Goal: Task Accomplishment & Management: Use online tool/utility

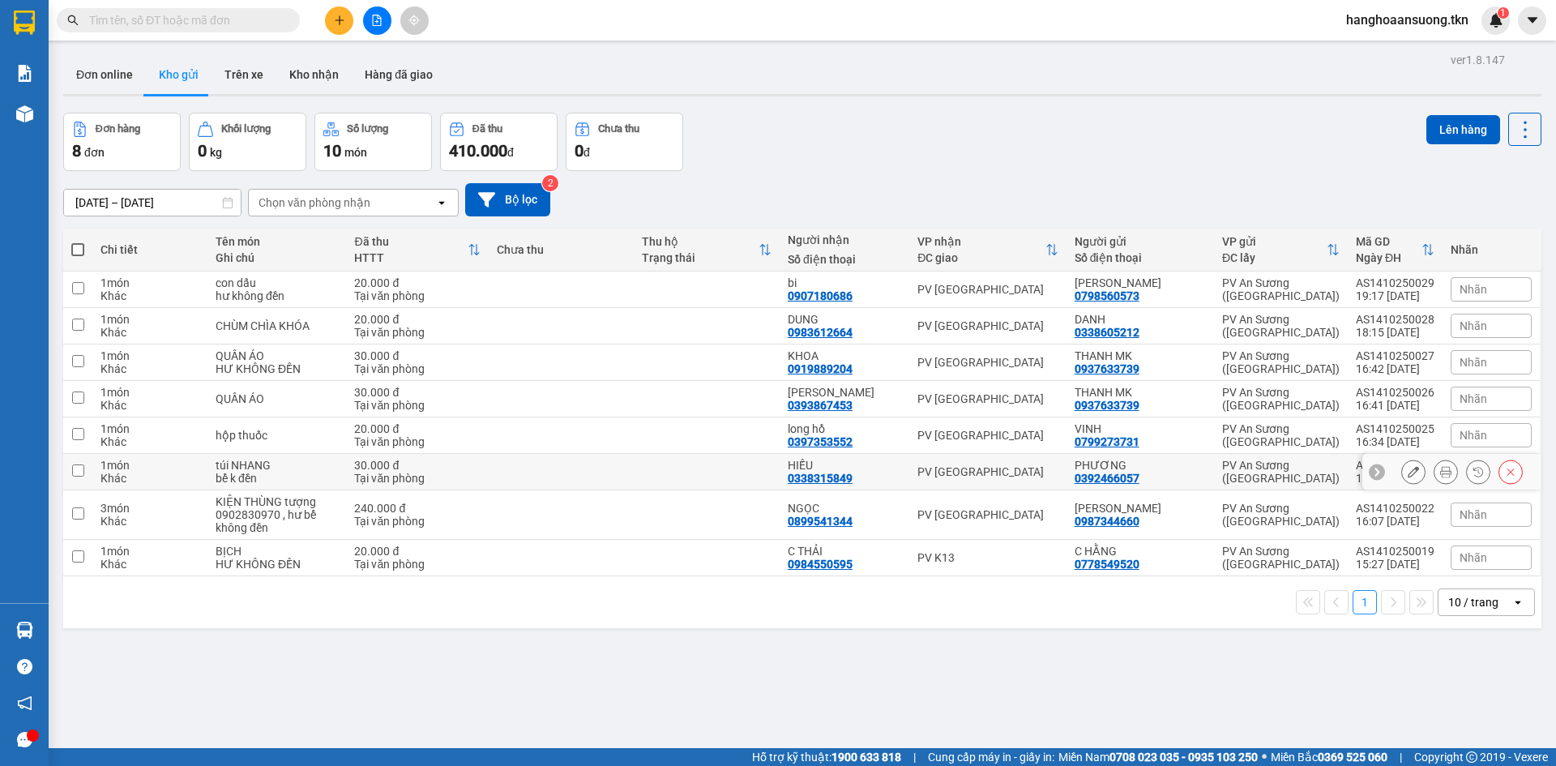
click at [707, 470] on td at bounding box center [706, 472] width 145 height 36
checkbox input "true"
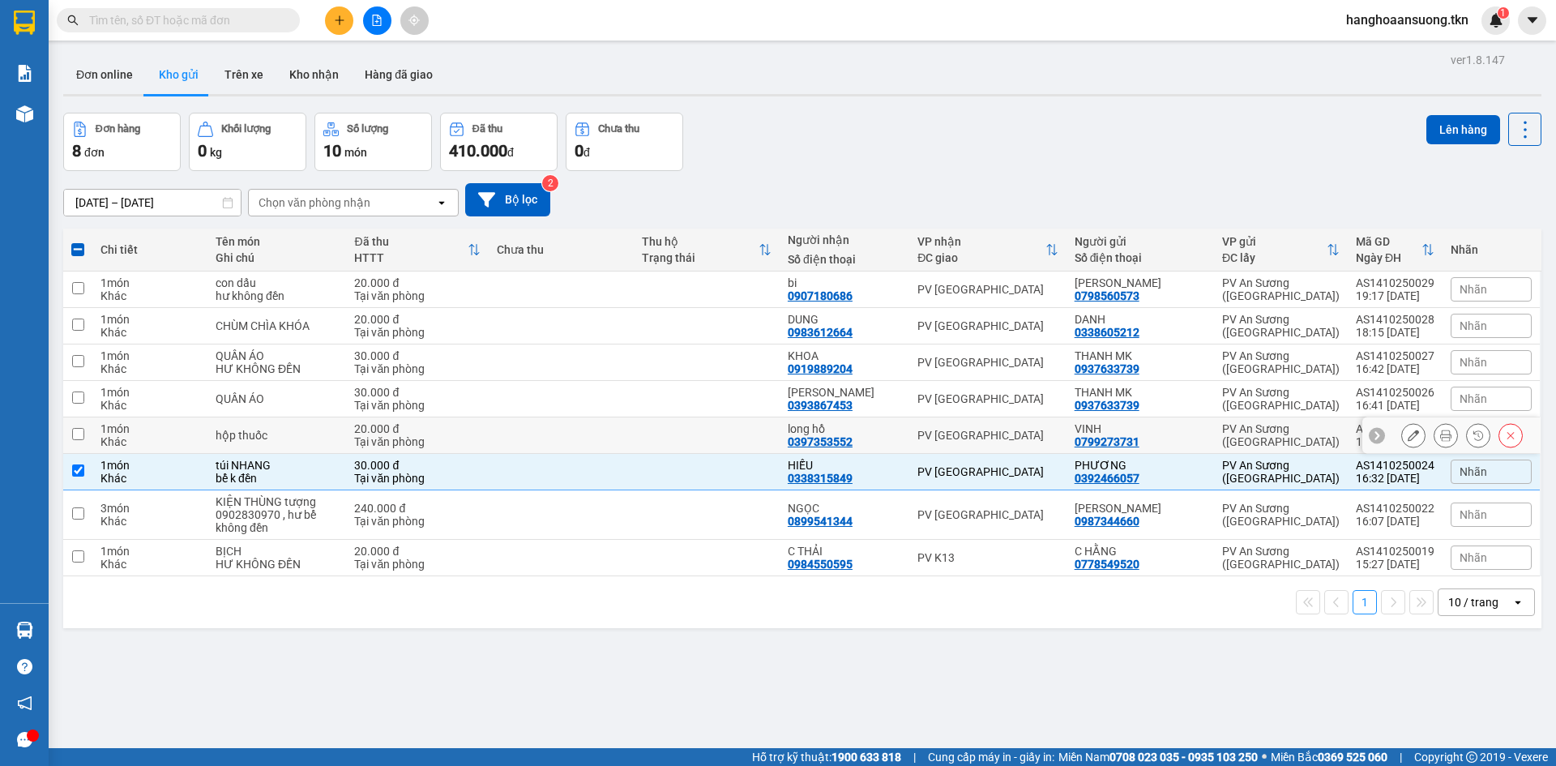
click at [708, 440] on td at bounding box center [706, 435] width 145 height 36
checkbox input "true"
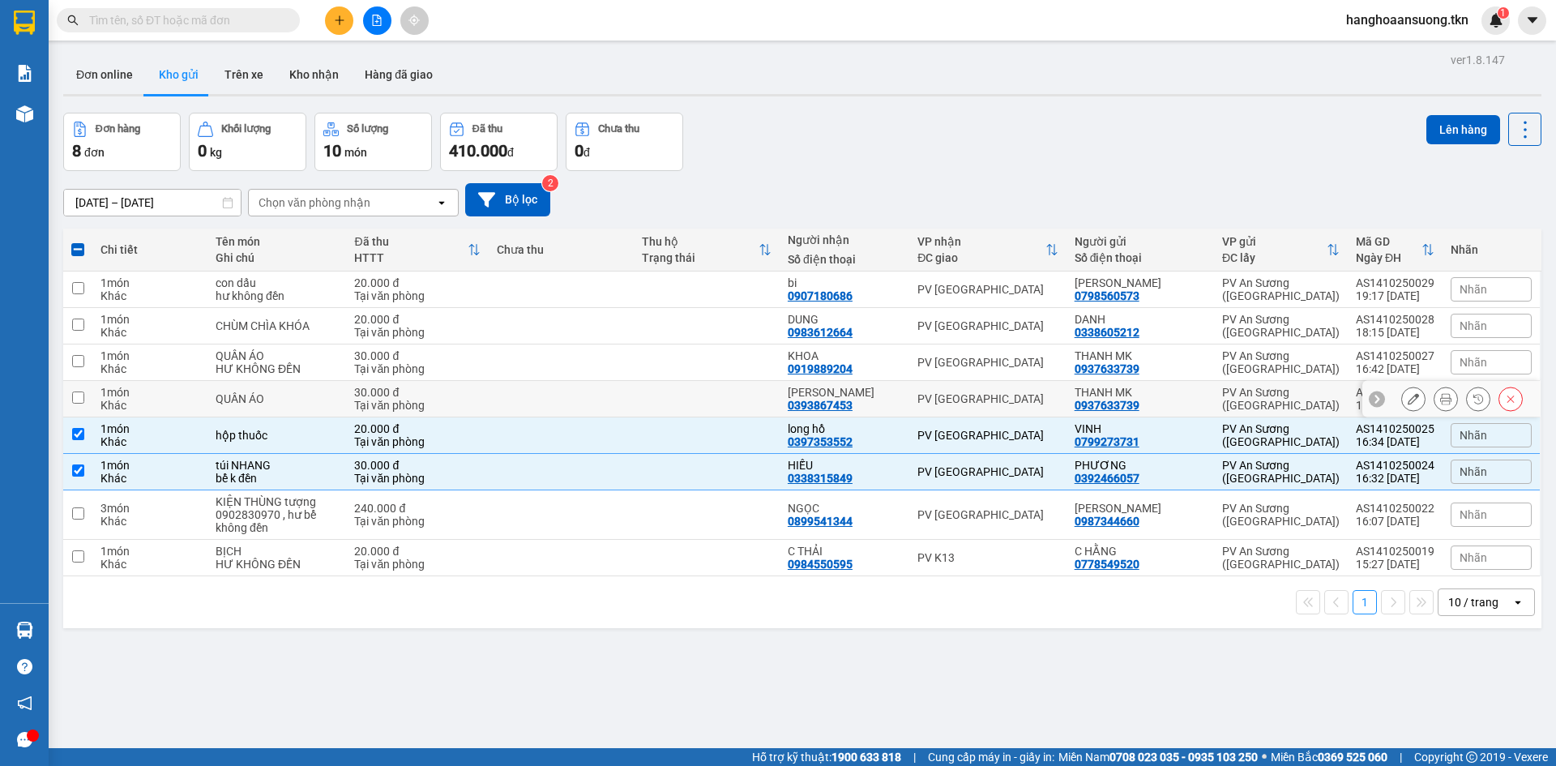
click at [717, 398] on td at bounding box center [706, 399] width 145 height 36
checkbox input "true"
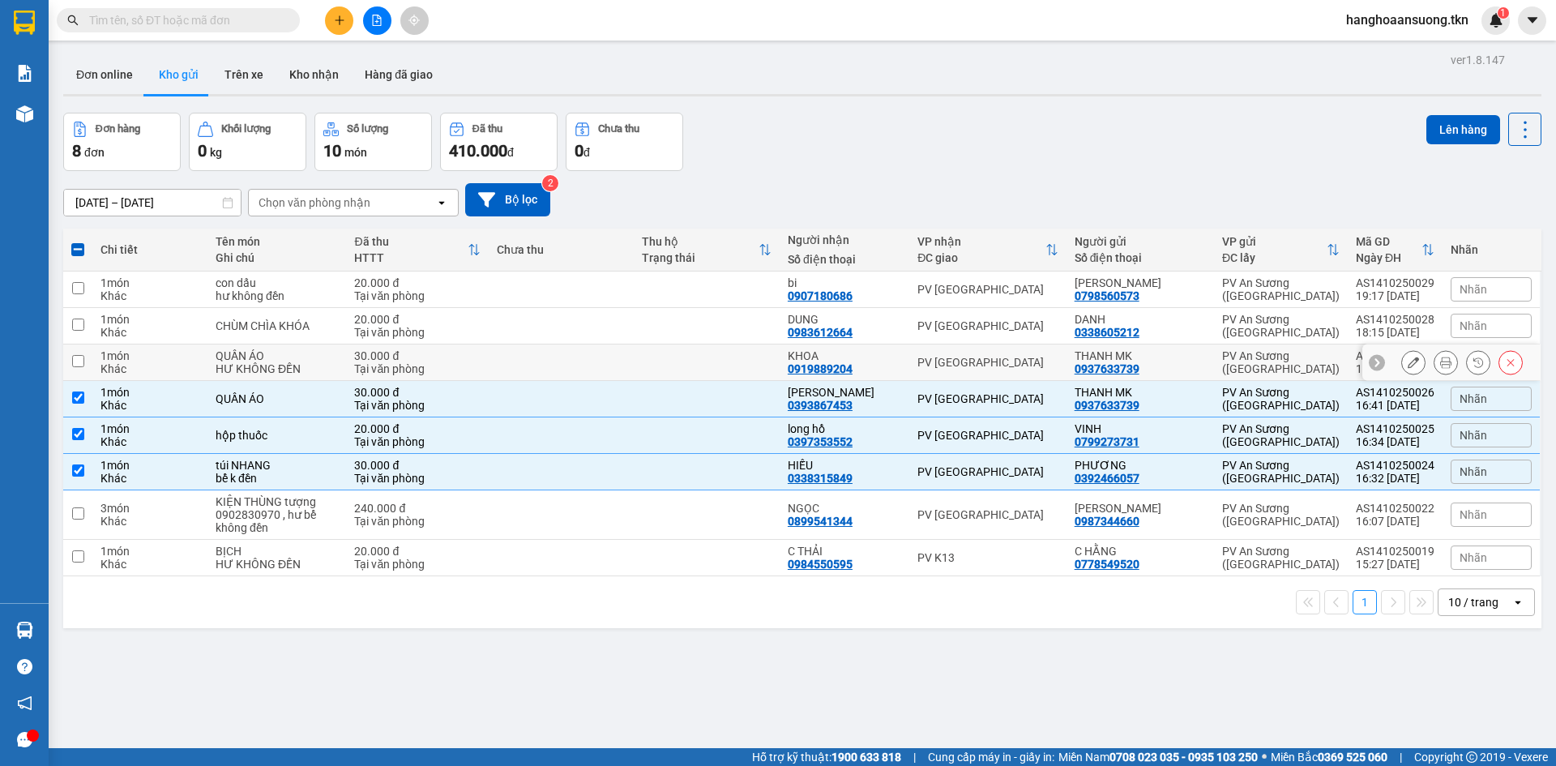
click at [720, 363] on td at bounding box center [706, 362] width 145 height 36
checkbox input "true"
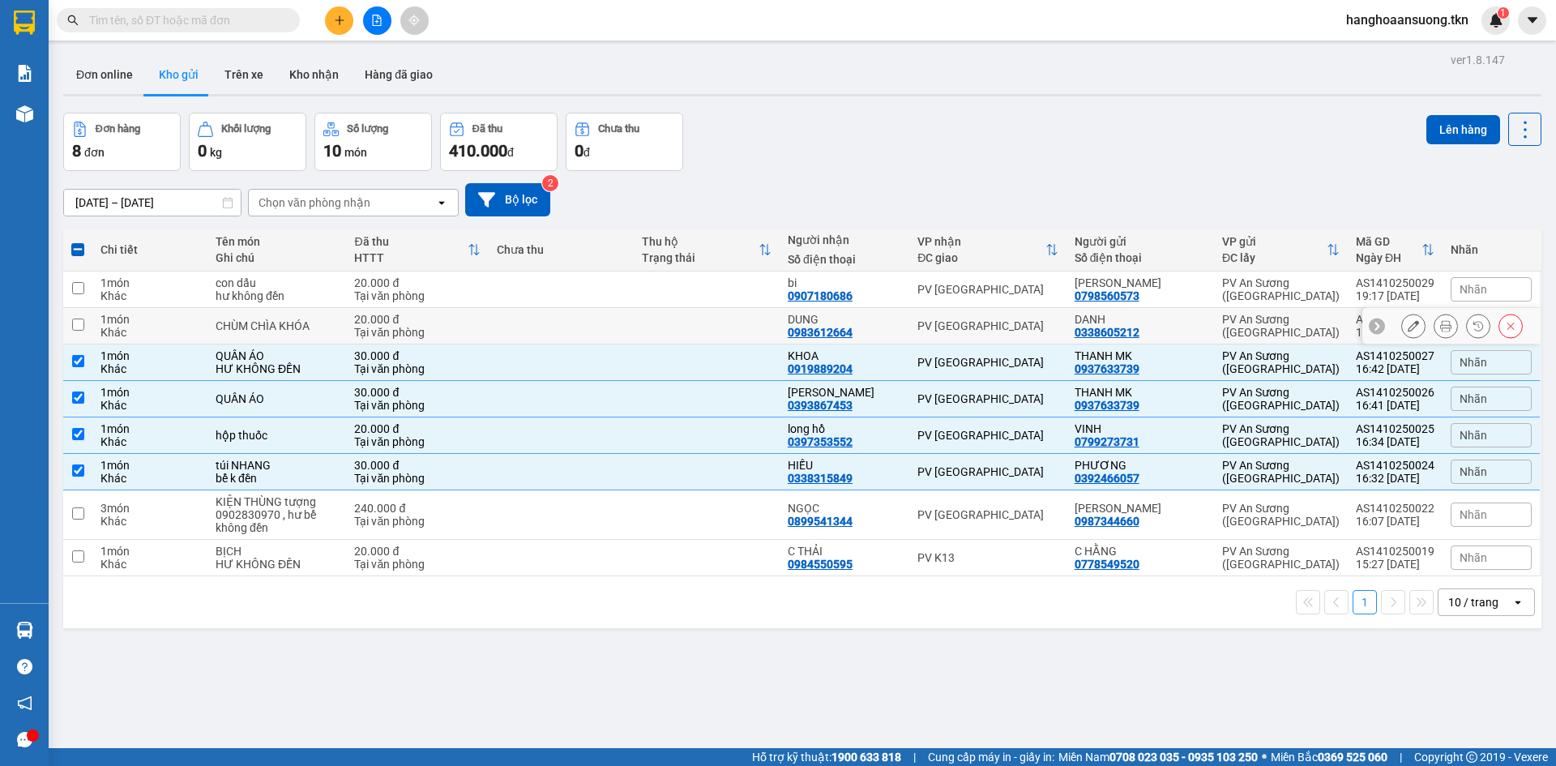
drag, startPoint x: 721, startPoint y: 325, endPoint x: 726, endPoint y: 283, distance: 42.4
click at [722, 316] on td at bounding box center [706, 326] width 145 height 36
checkbox input "true"
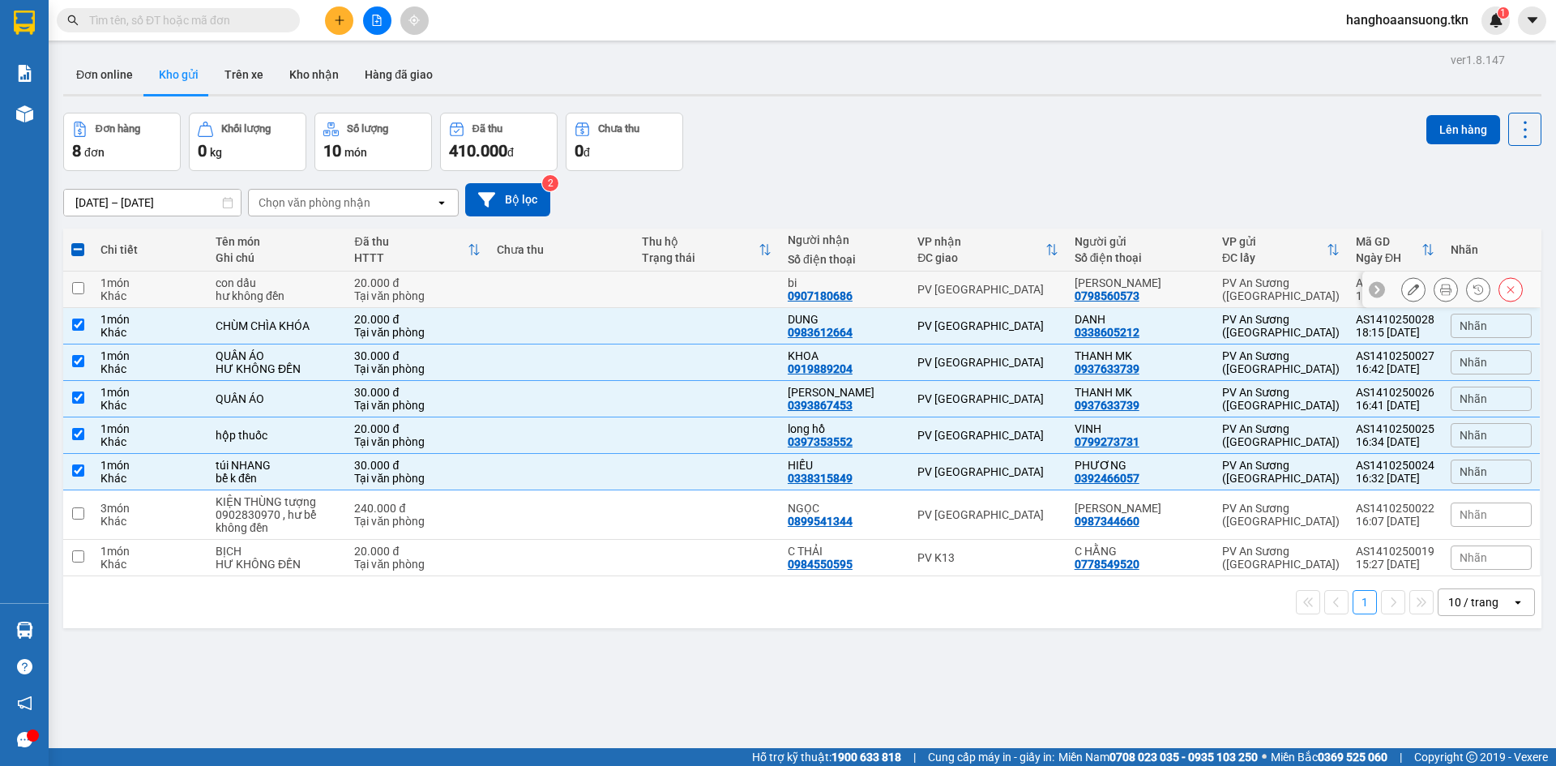
click at [726, 280] on td at bounding box center [706, 289] width 145 height 36
checkbox input "true"
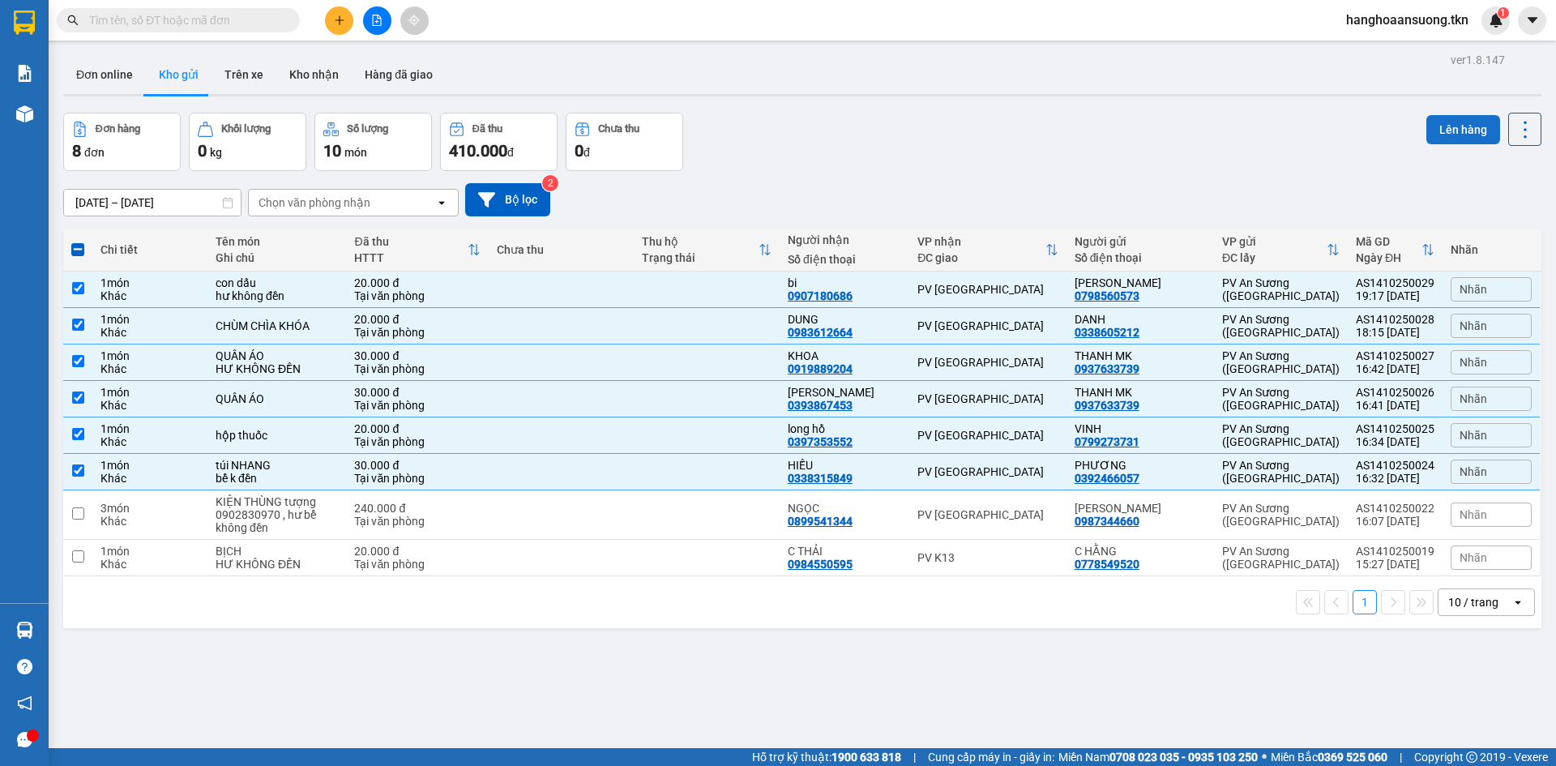
click at [1426, 130] on button "Lên hàng" at bounding box center [1463, 129] width 74 height 29
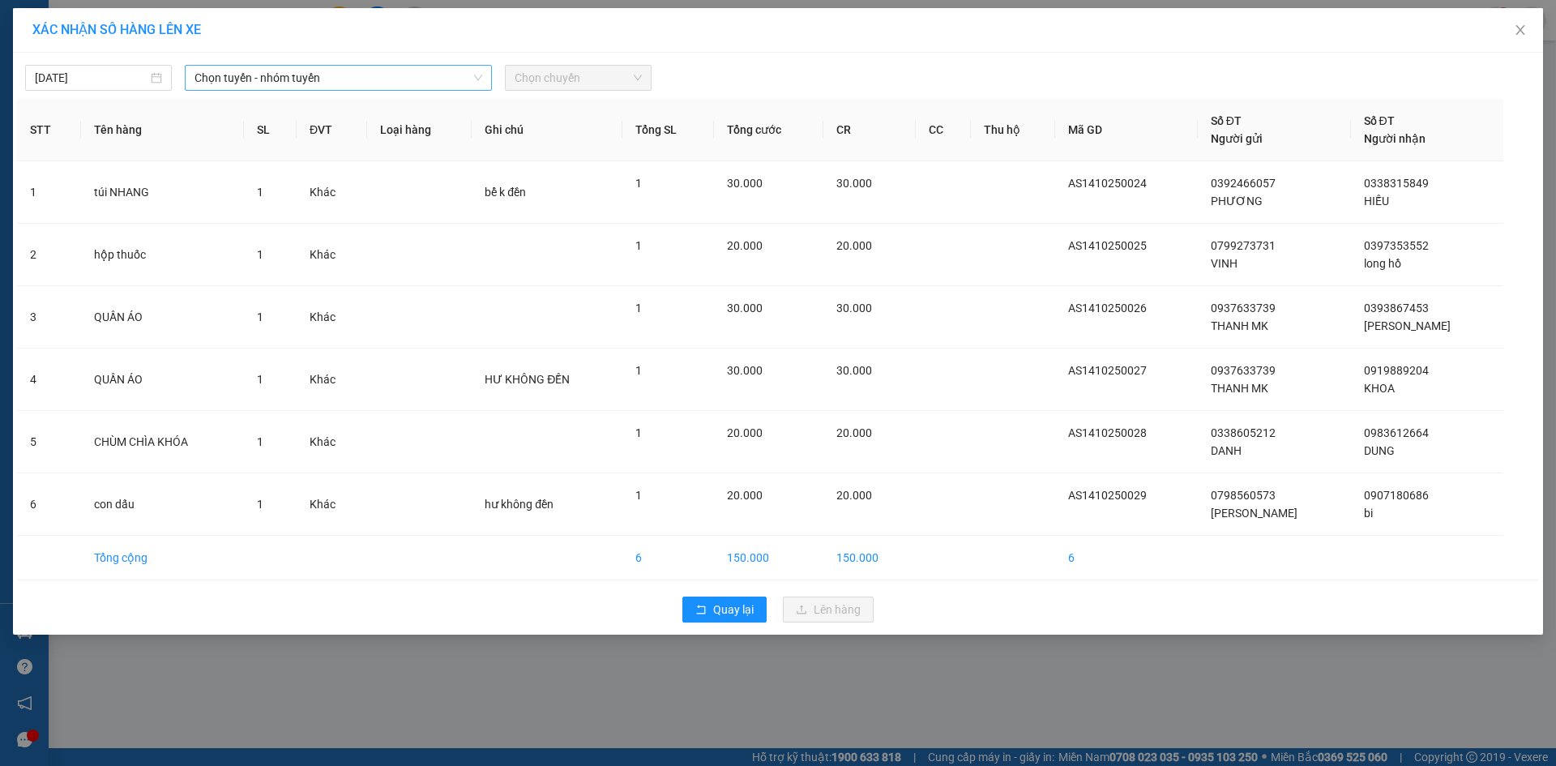
click at [256, 78] on span "Chọn tuyến - nhóm tuyến" at bounding box center [338, 78] width 288 height 24
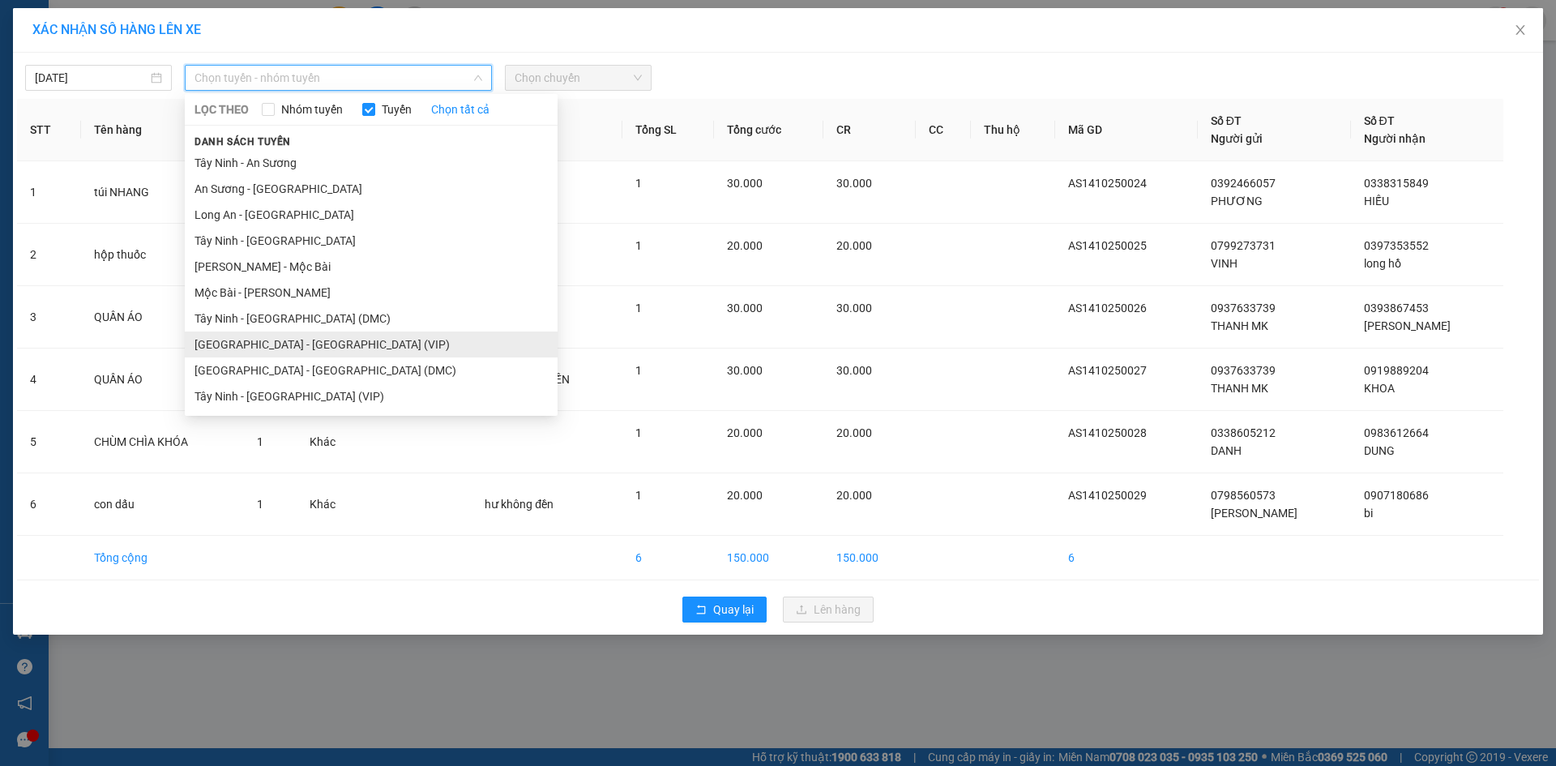
click at [342, 344] on li "[GEOGRAPHIC_DATA] - [GEOGRAPHIC_DATA] (VIP)" at bounding box center [371, 344] width 373 height 26
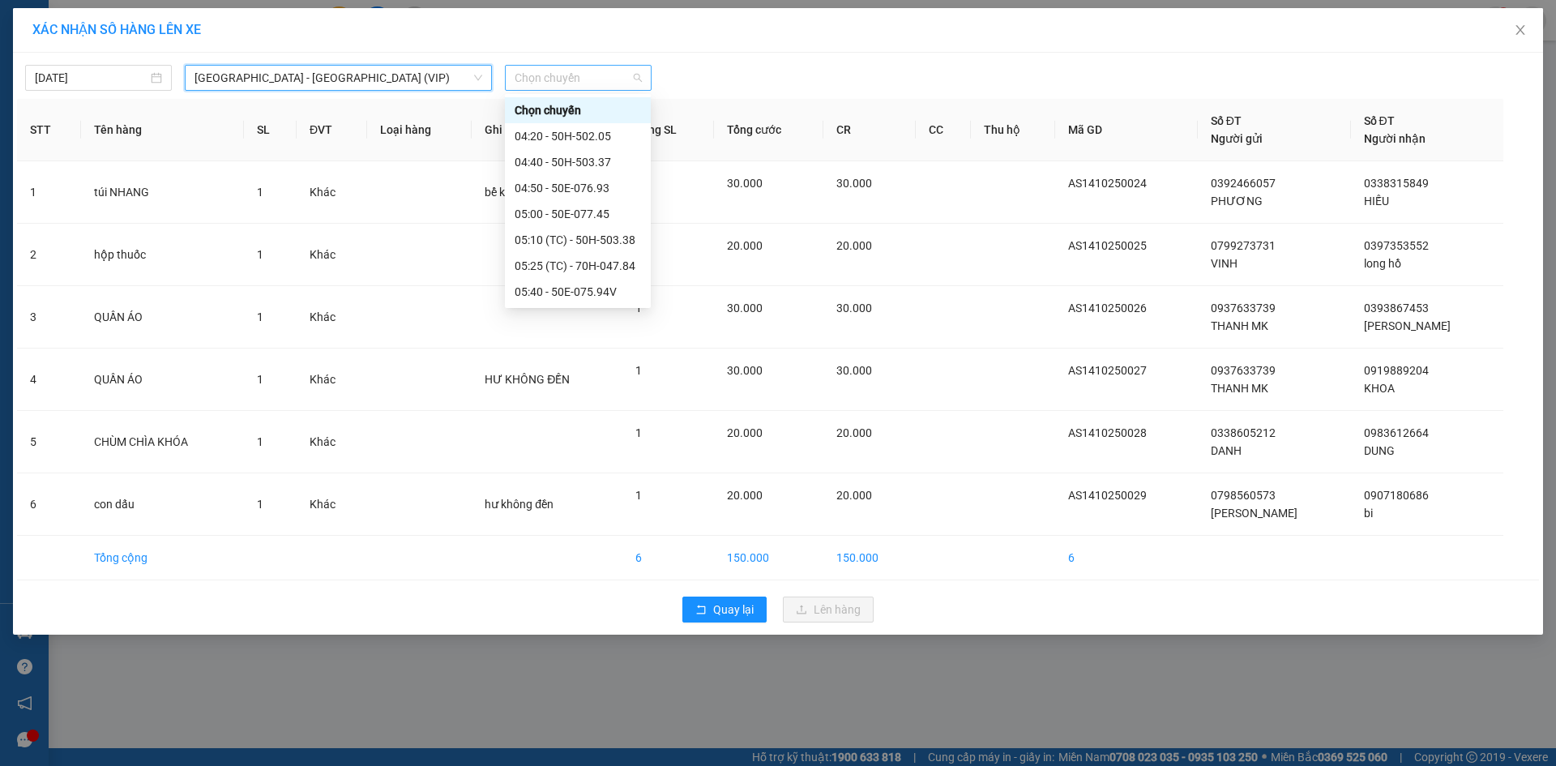
click at [532, 71] on span "Chọn chuyến" at bounding box center [578, 78] width 127 height 24
click at [610, 131] on div "04:20 - 50H-502.05" at bounding box center [578, 136] width 126 height 18
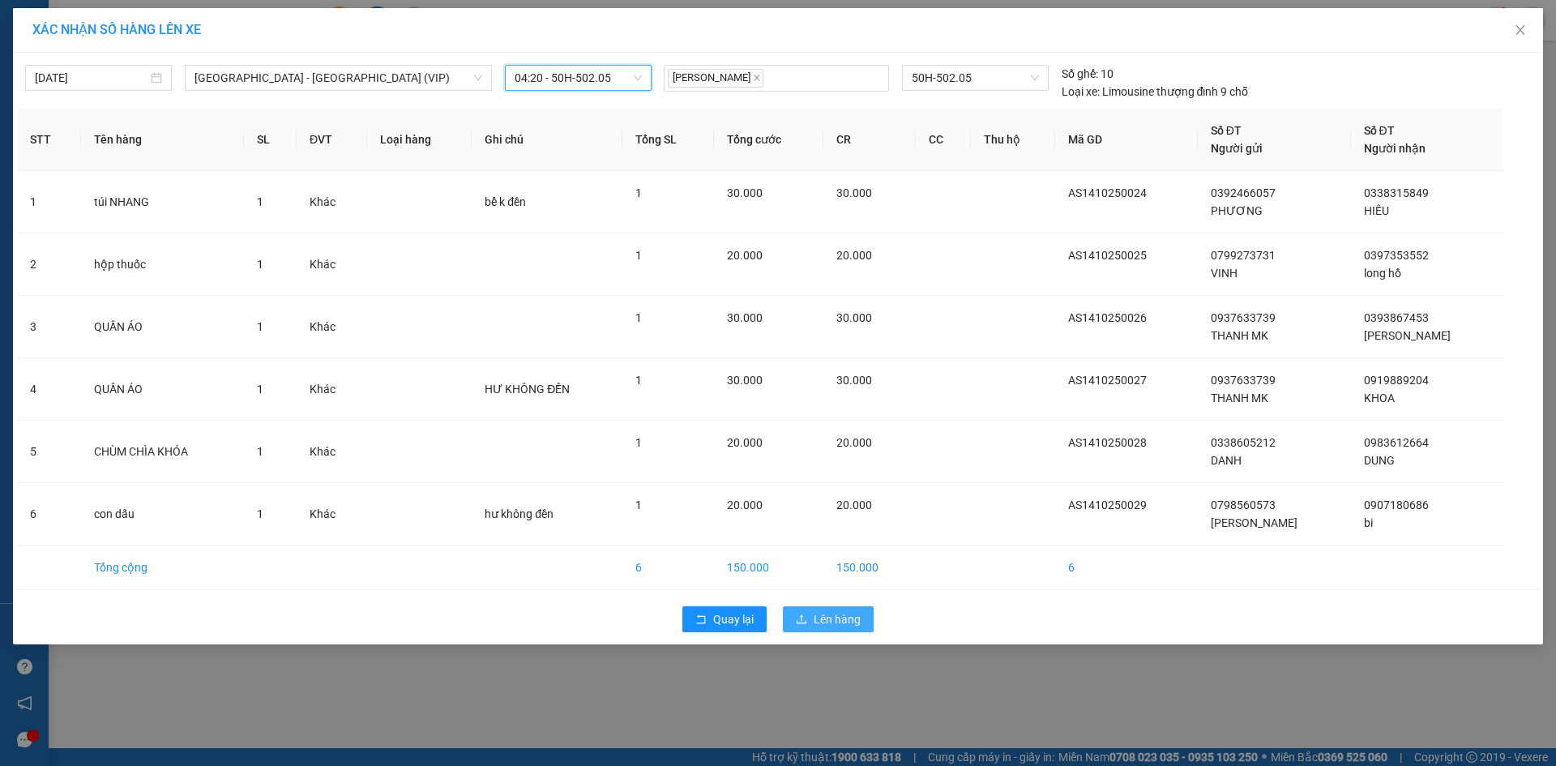
click at [853, 618] on span "Lên hàng" at bounding box center [837, 619] width 47 height 18
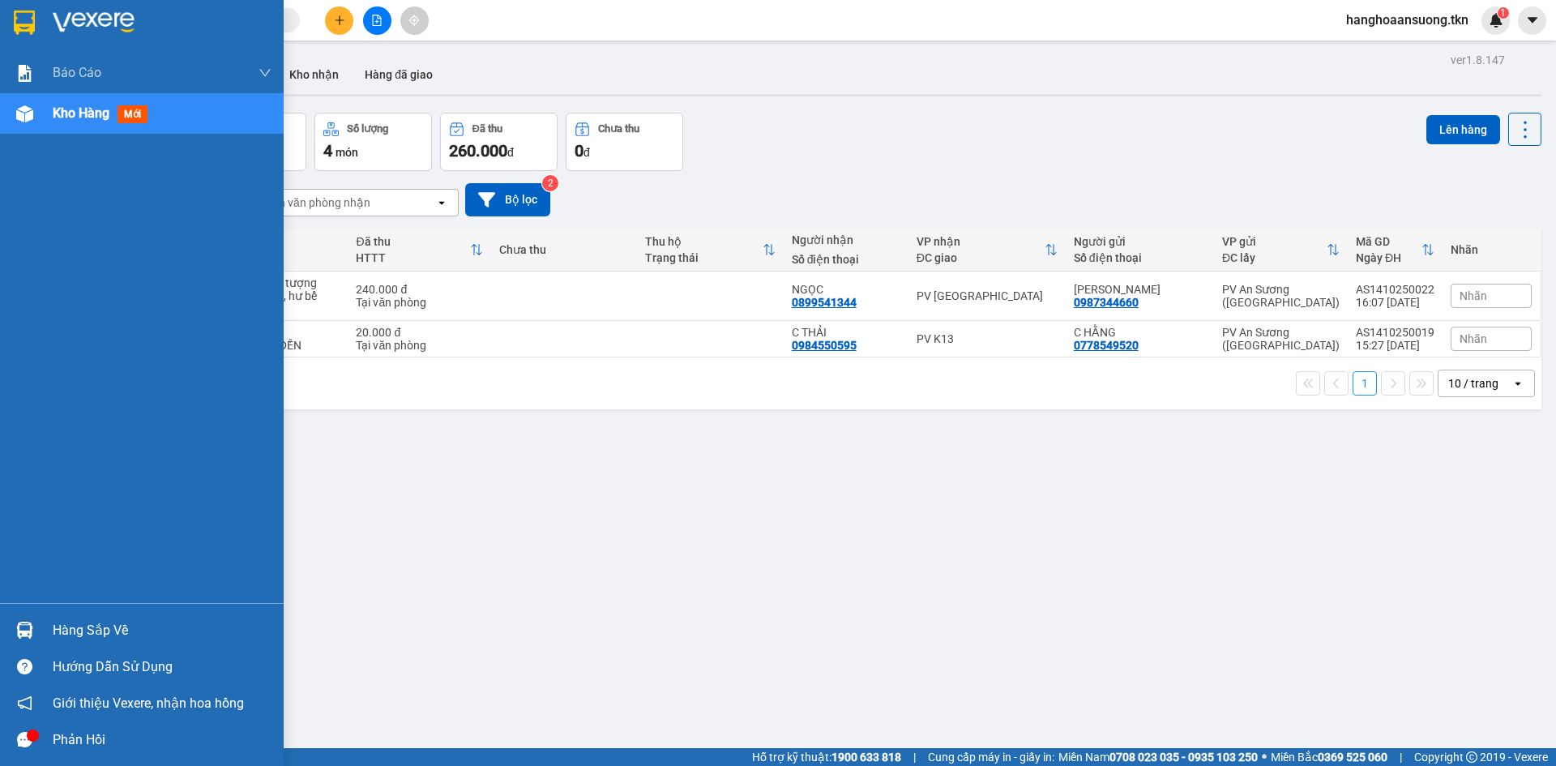
click at [21, 626] on img at bounding box center [24, 630] width 17 height 17
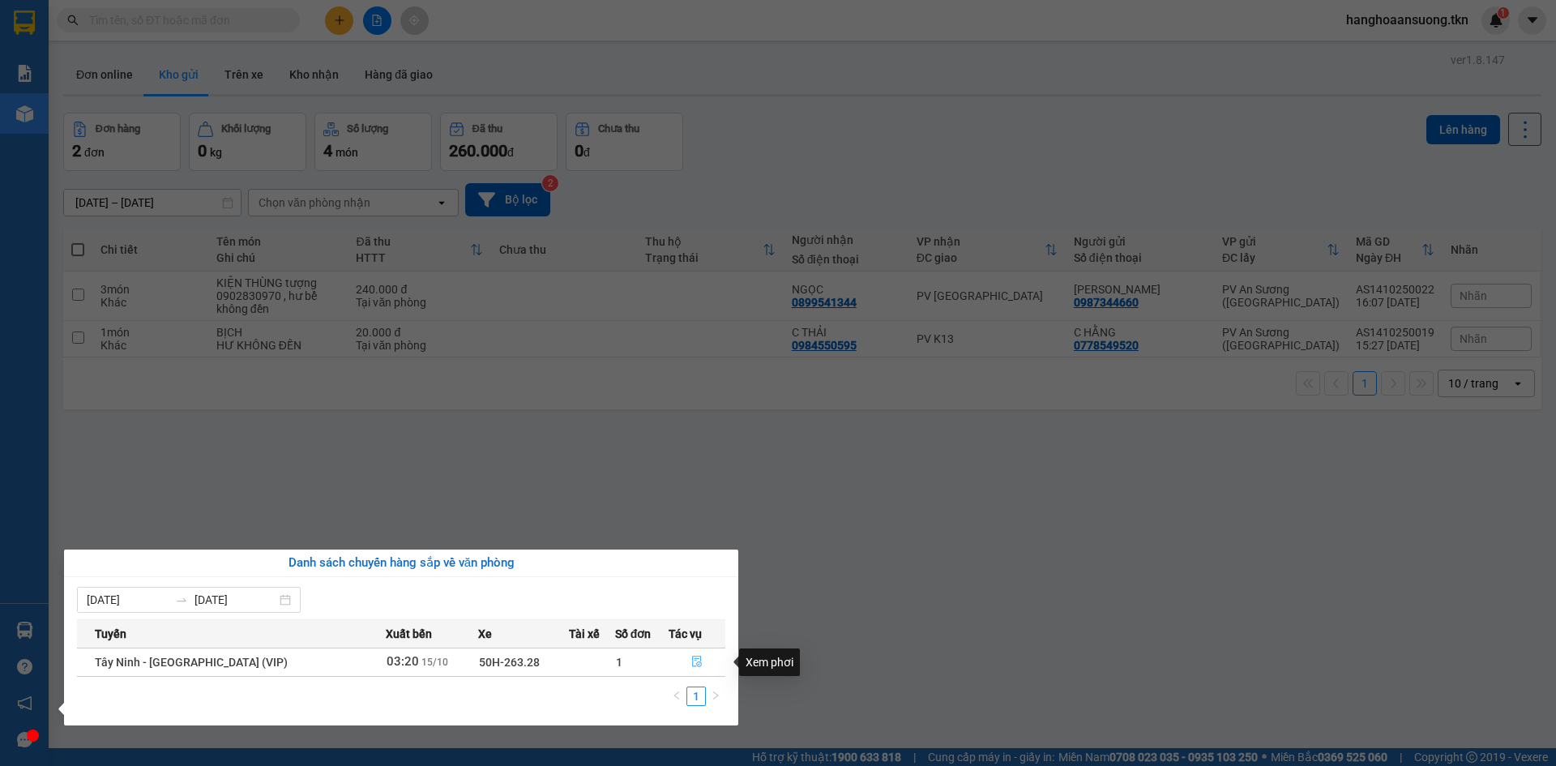
click at [692, 660] on icon "file-done" at bounding box center [697, 661] width 10 height 11
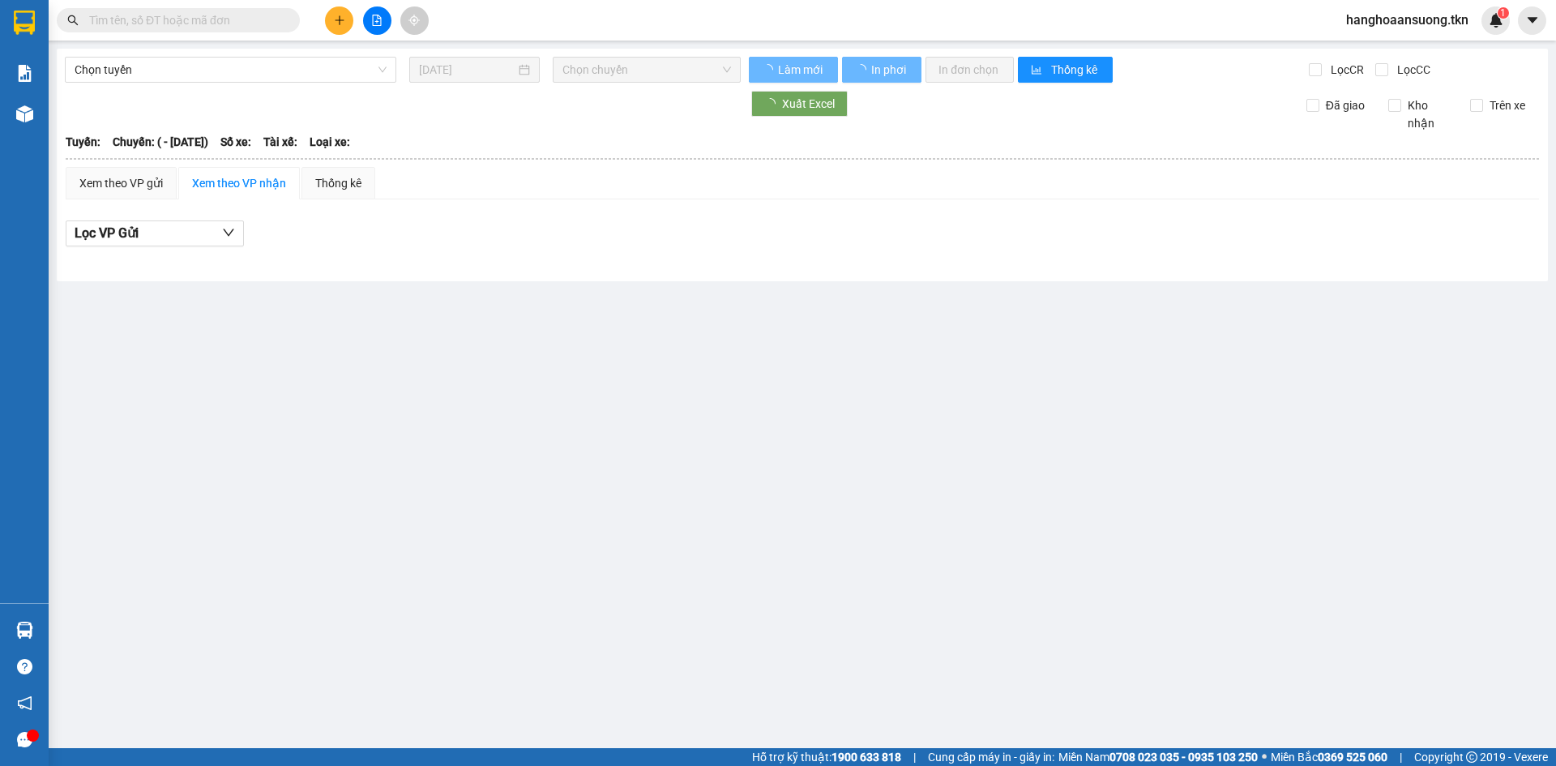
type input "[DATE]"
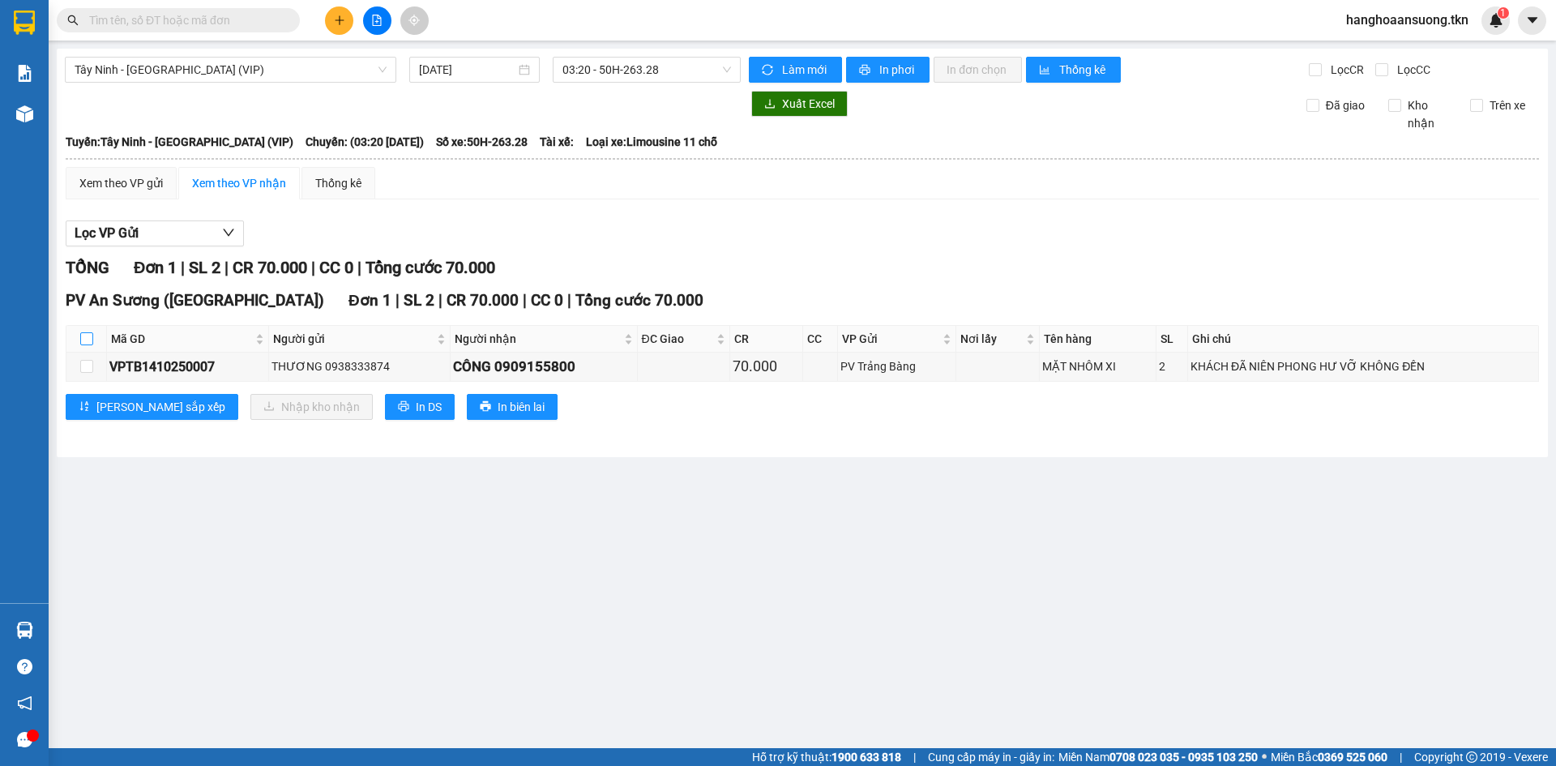
click at [87, 337] on input "checkbox" at bounding box center [86, 338] width 13 height 13
checkbox input "true"
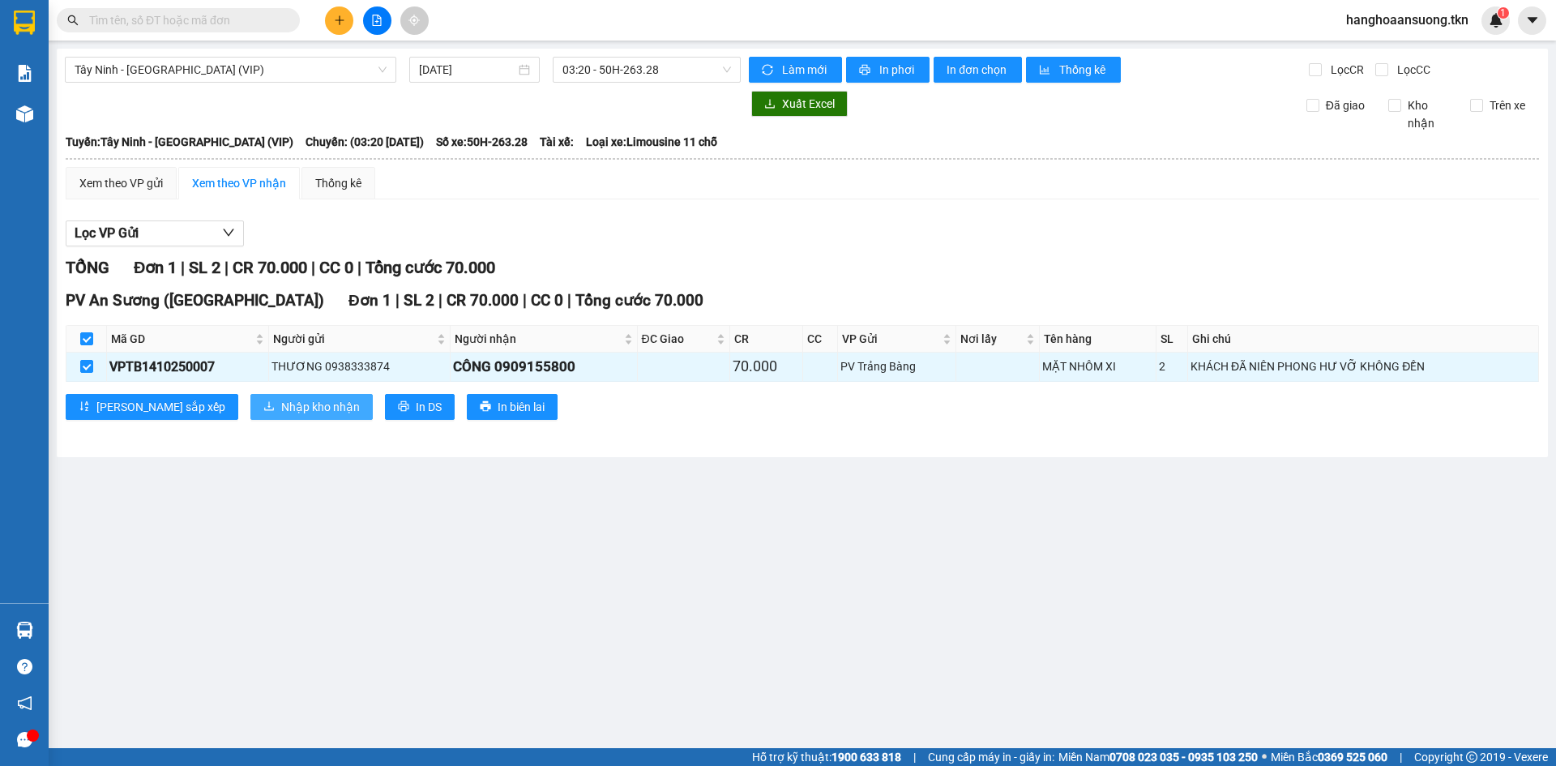
click at [281, 410] on span "Nhập kho nhận" at bounding box center [320, 407] width 79 height 18
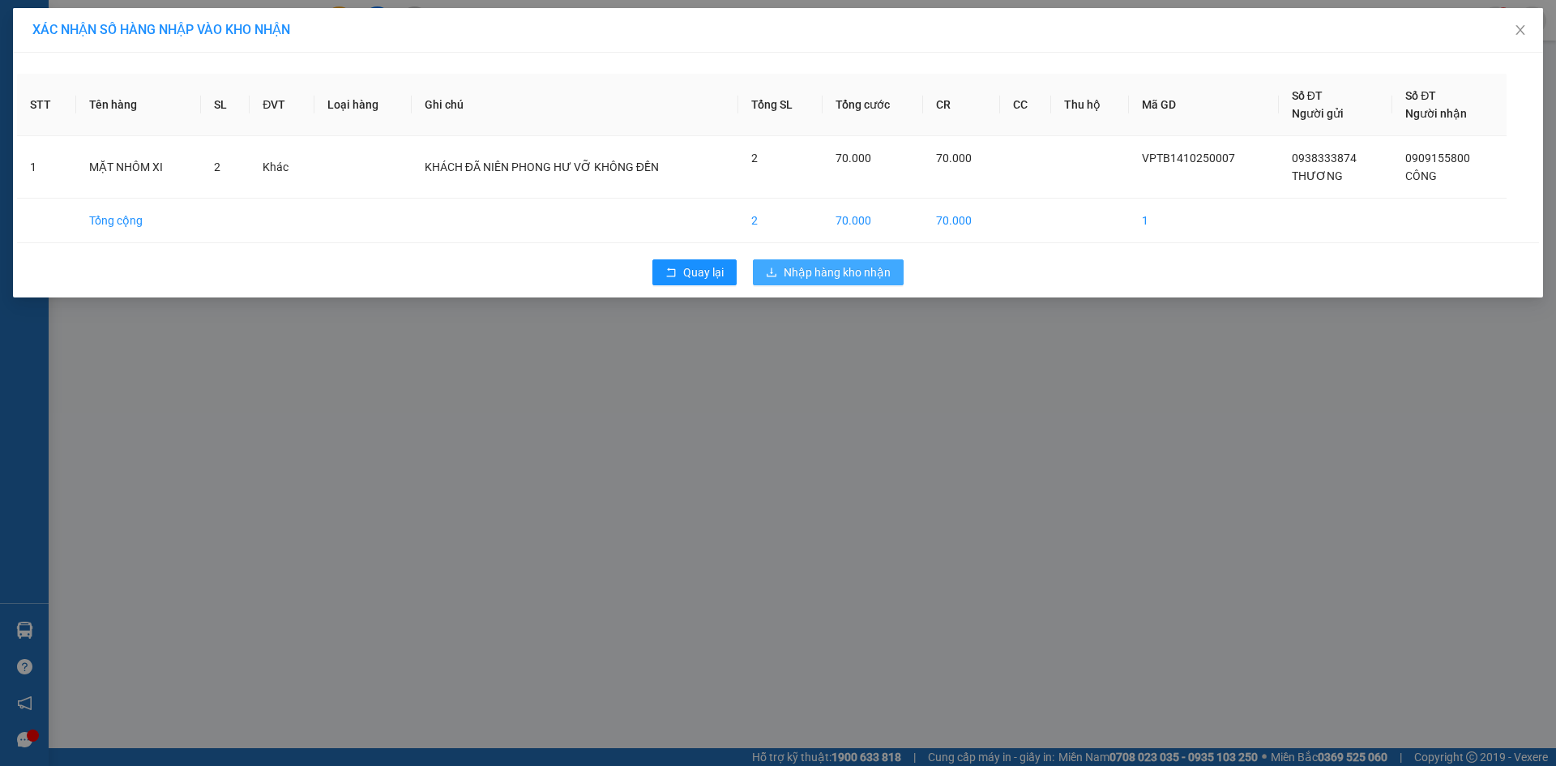
click at [868, 279] on span "Nhập hàng kho nhận" at bounding box center [837, 272] width 107 height 18
